Goal: Task Accomplishment & Management: Complete application form

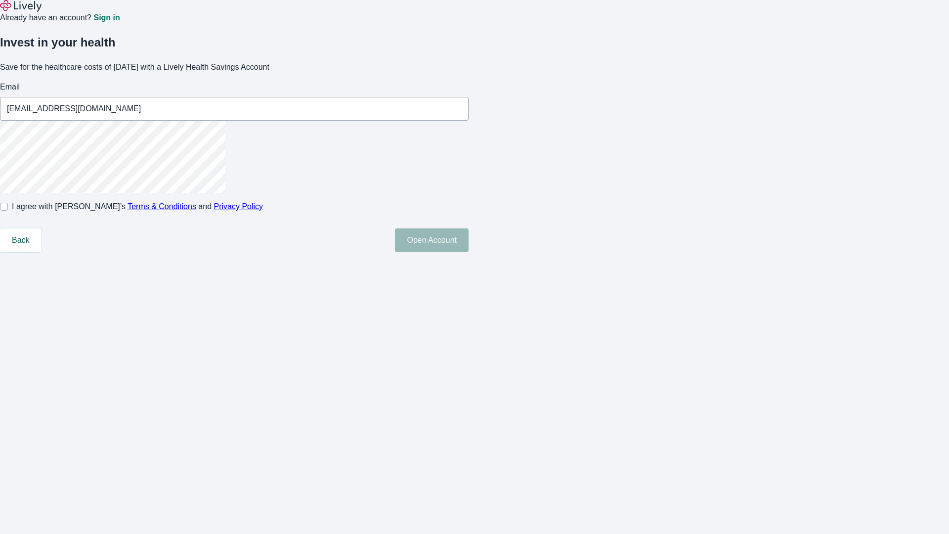
click at [8, 211] on input "I agree with Lively’s Terms & Conditions and Privacy Policy" at bounding box center [4, 207] width 8 height 8
checkbox input "true"
click at [469, 252] on button "Open Account" at bounding box center [432, 240] width 74 height 24
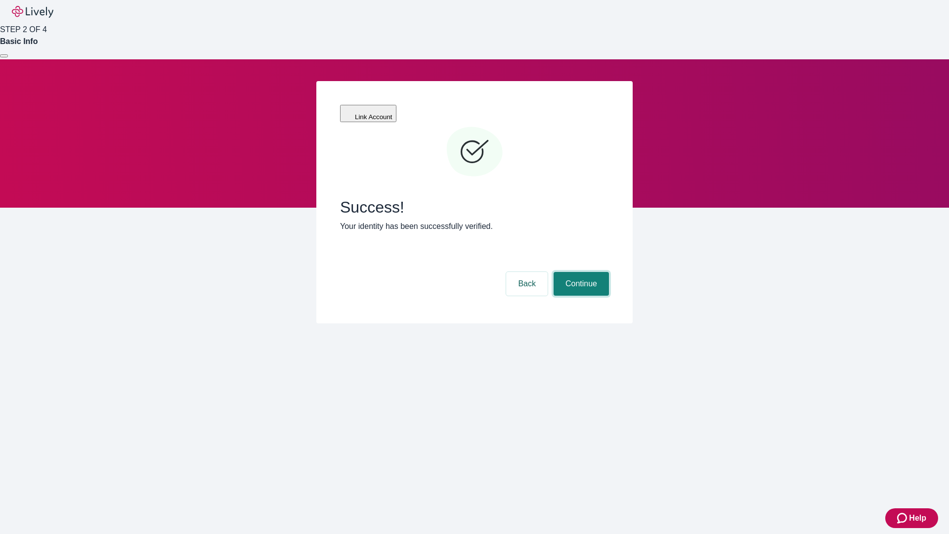
click at [580, 272] on button "Continue" at bounding box center [581, 284] width 55 height 24
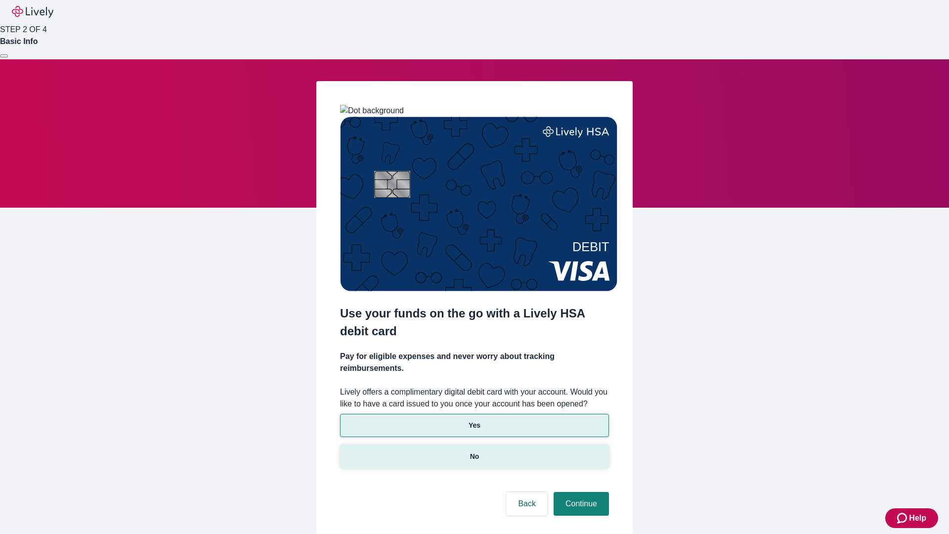
click at [474, 451] on p "No" at bounding box center [474, 456] width 9 height 10
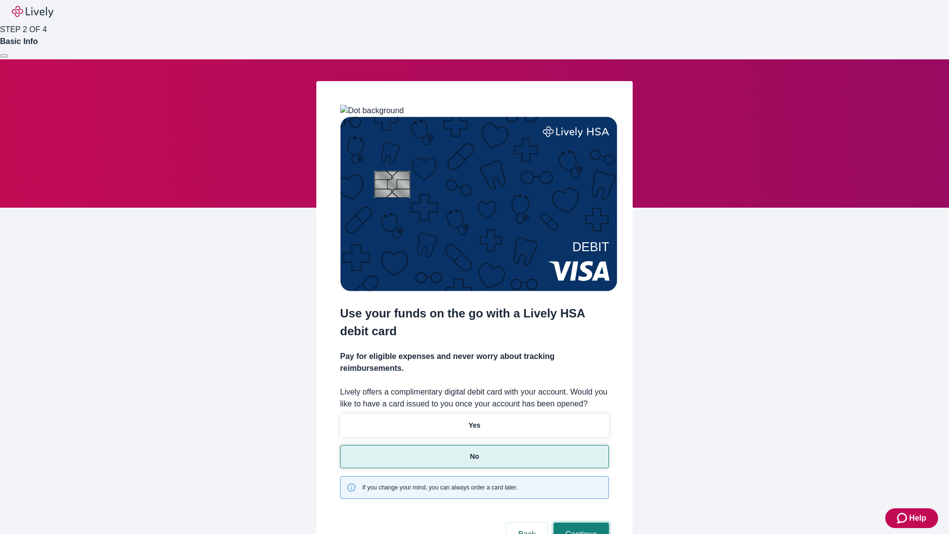
click at [580, 523] on button "Continue" at bounding box center [581, 535] width 55 height 24
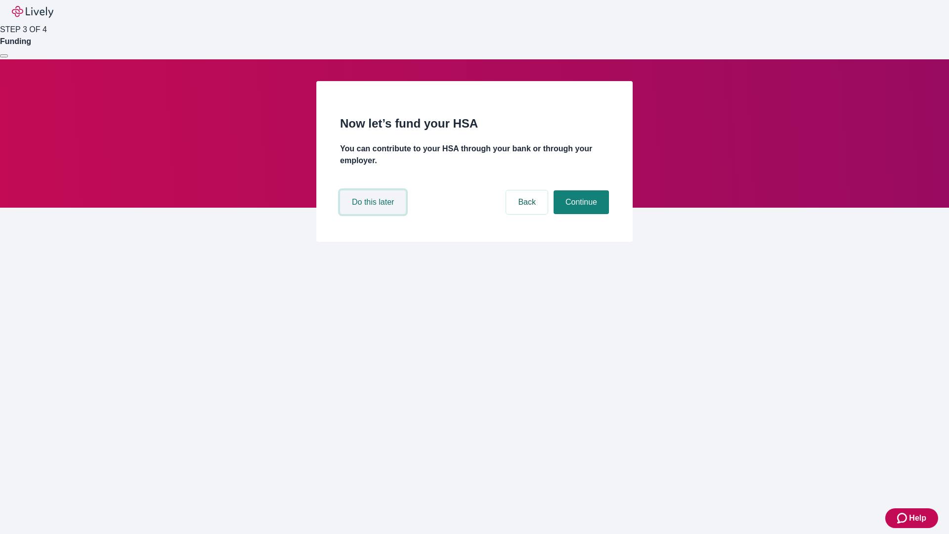
click at [374, 214] on button "Do this later" at bounding box center [373, 202] width 66 height 24
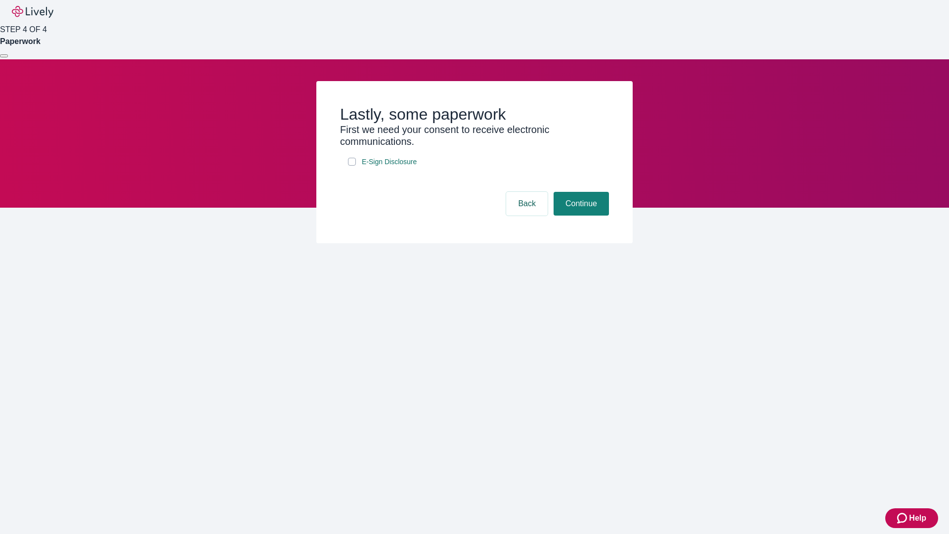
click at [352, 166] on input "E-Sign Disclosure" at bounding box center [352, 162] width 8 height 8
checkbox input "true"
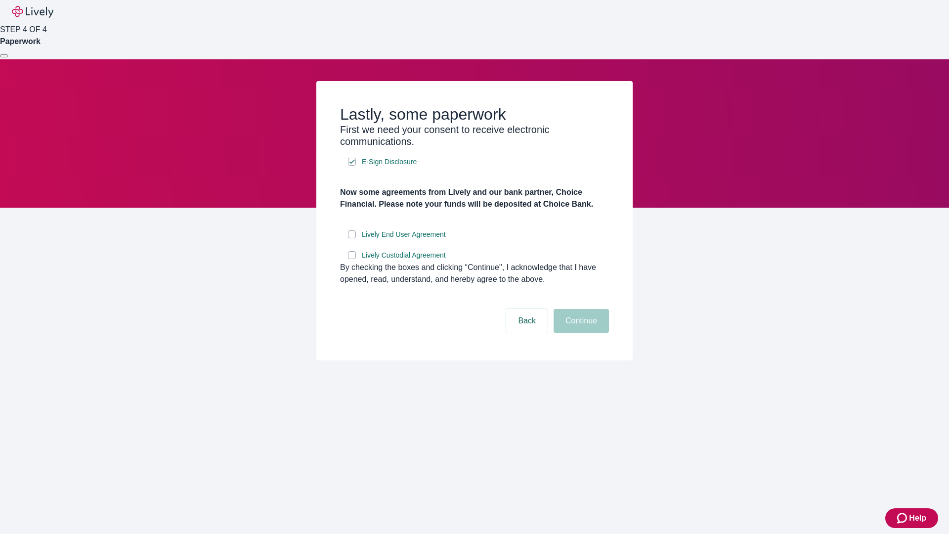
click at [352, 238] on input "Lively End User Agreement" at bounding box center [352, 234] width 8 height 8
checkbox input "true"
click at [352, 259] on input "Lively Custodial Agreement" at bounding box center [352, 255] width 8 height 8
checkbox input "true"
click at [580, 333] on button "Continue" at bounding box center [581, 321] width 55 height 24
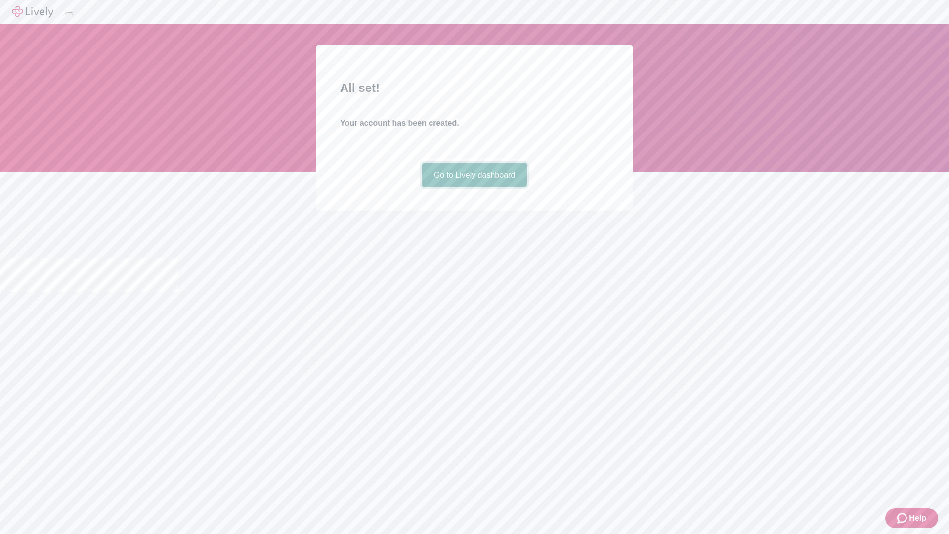
click at [474, 187] on link "Go to Lively dashboard" at bounding box center [474, 175] width 105 height 24
